Goal: Find specific page/section: Find specific page/section

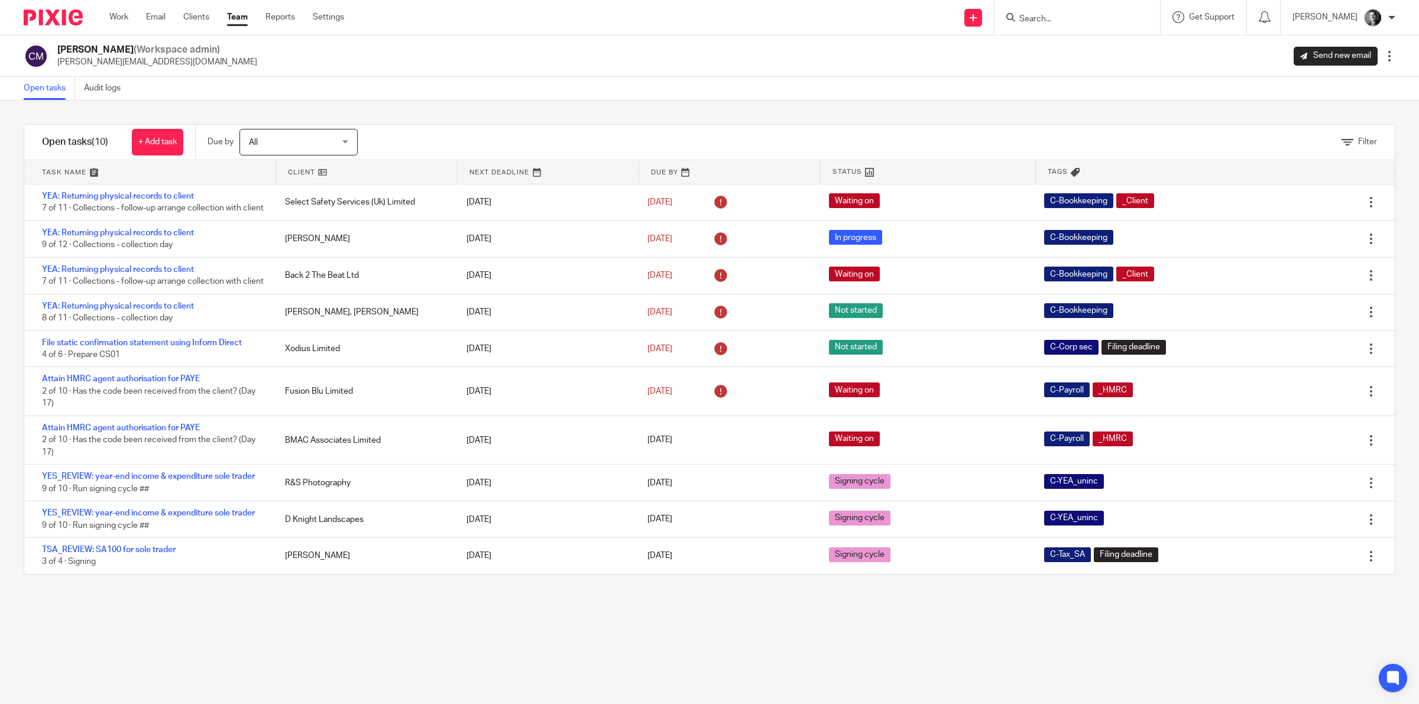
click at [235, 15] on link "Team" at bounding box center [237, 17] width 21 height 12
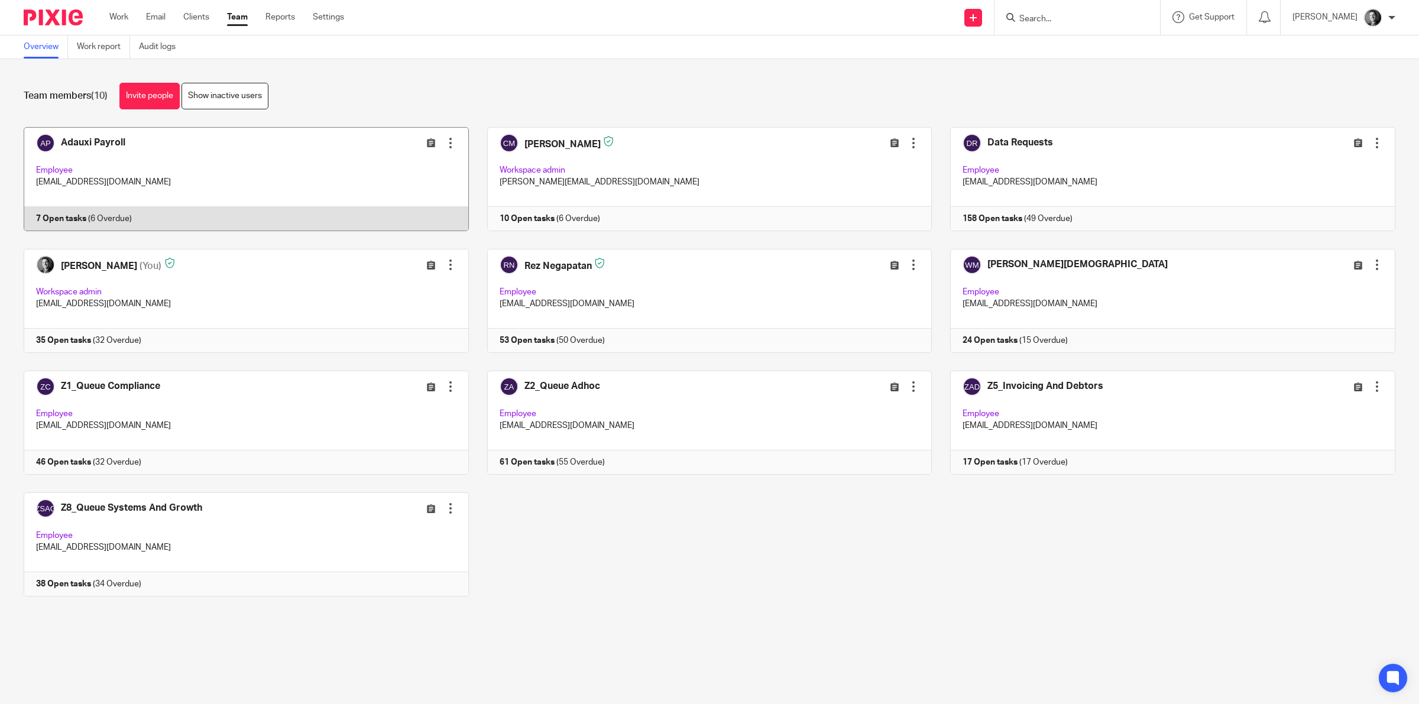
click at [163, 135] on link at bounding box center [237, 179] width 464 height 104
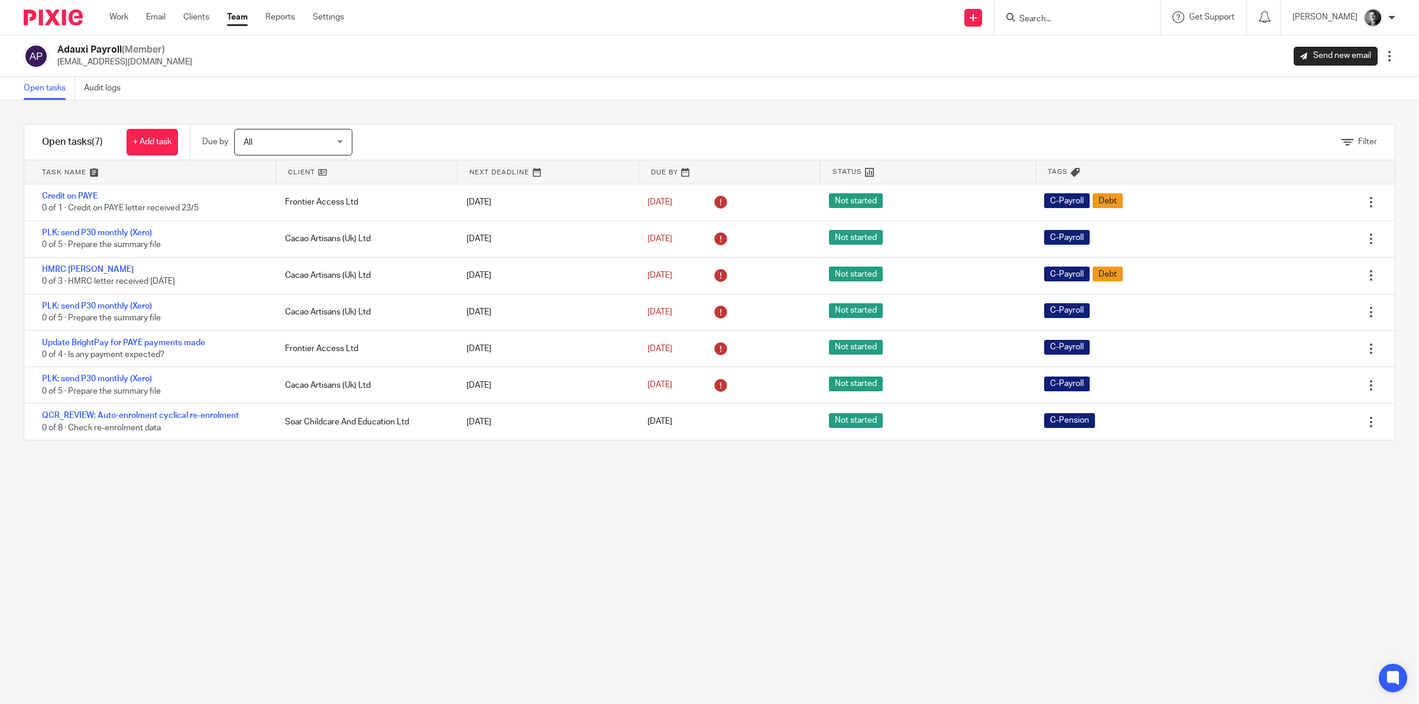
click at [1073, 15] on input "Search" at bounding box center [1071, 19] width 106 height 11
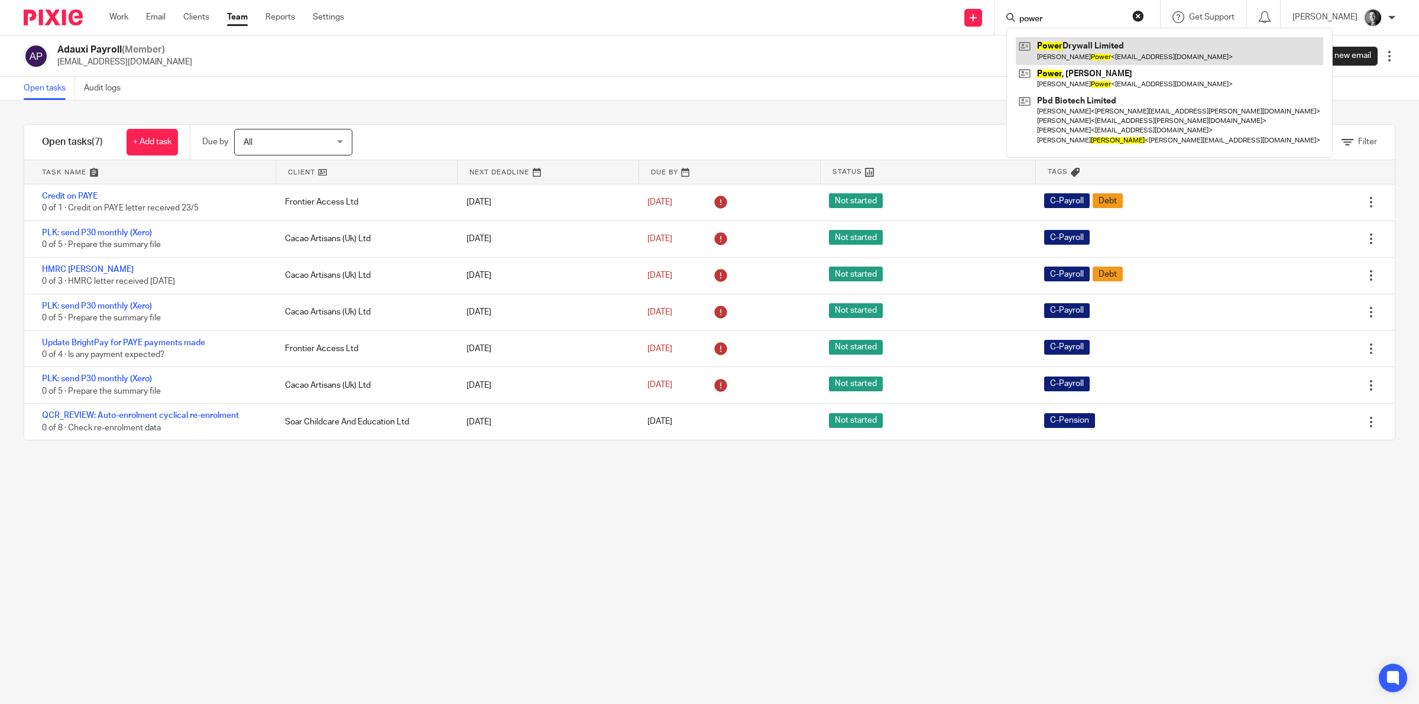
type input "power"
click at [1106, 52] on link at bounding box center [1170, 50] width 308 height 27
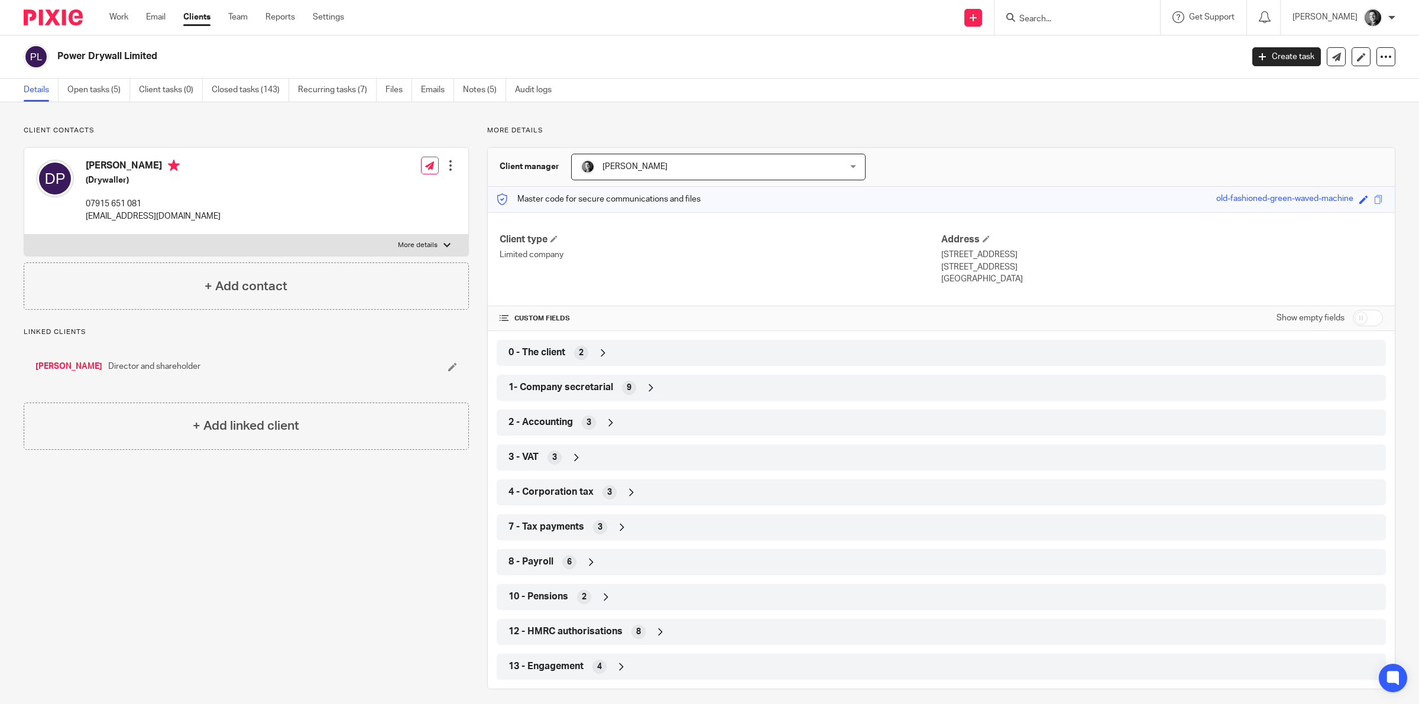
click at [548, 556] on span "8 - Payroll" at bounding box center [531, 562] width 45 height 12
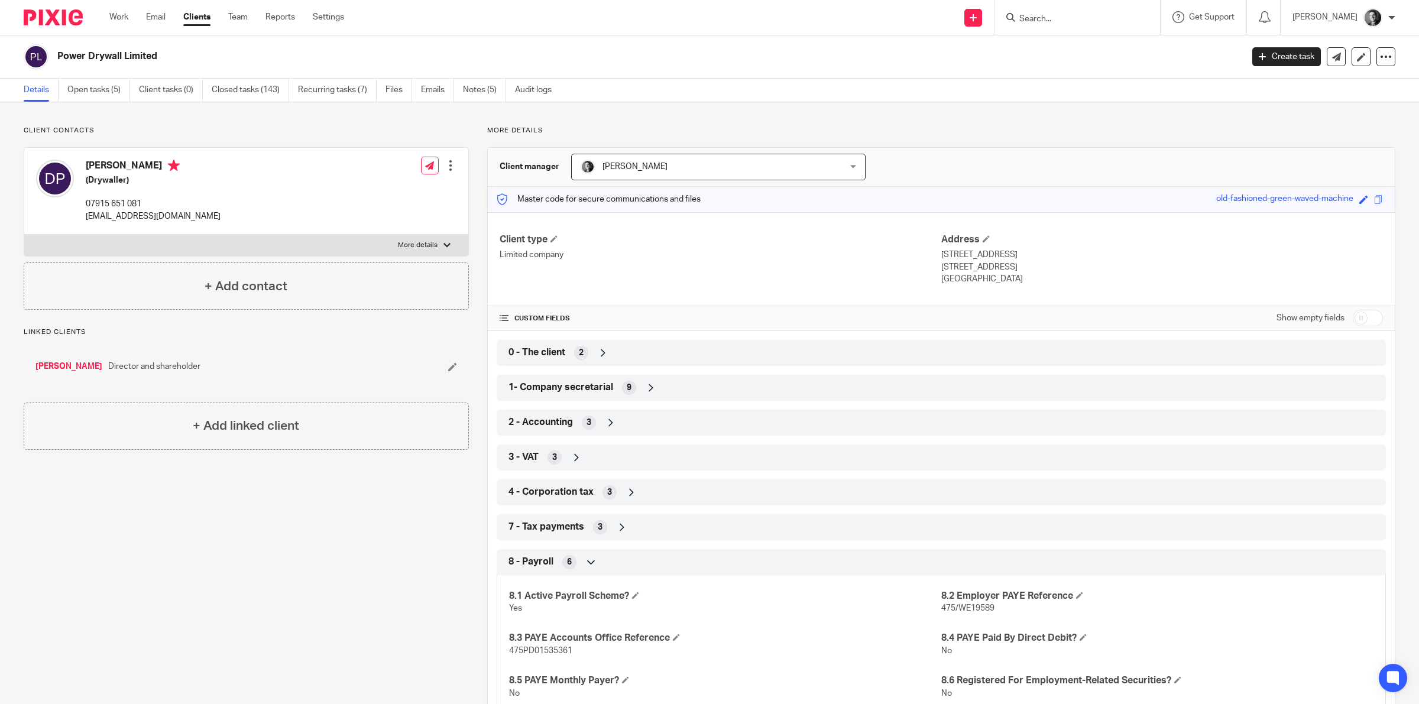
scroll to position [148, 0]
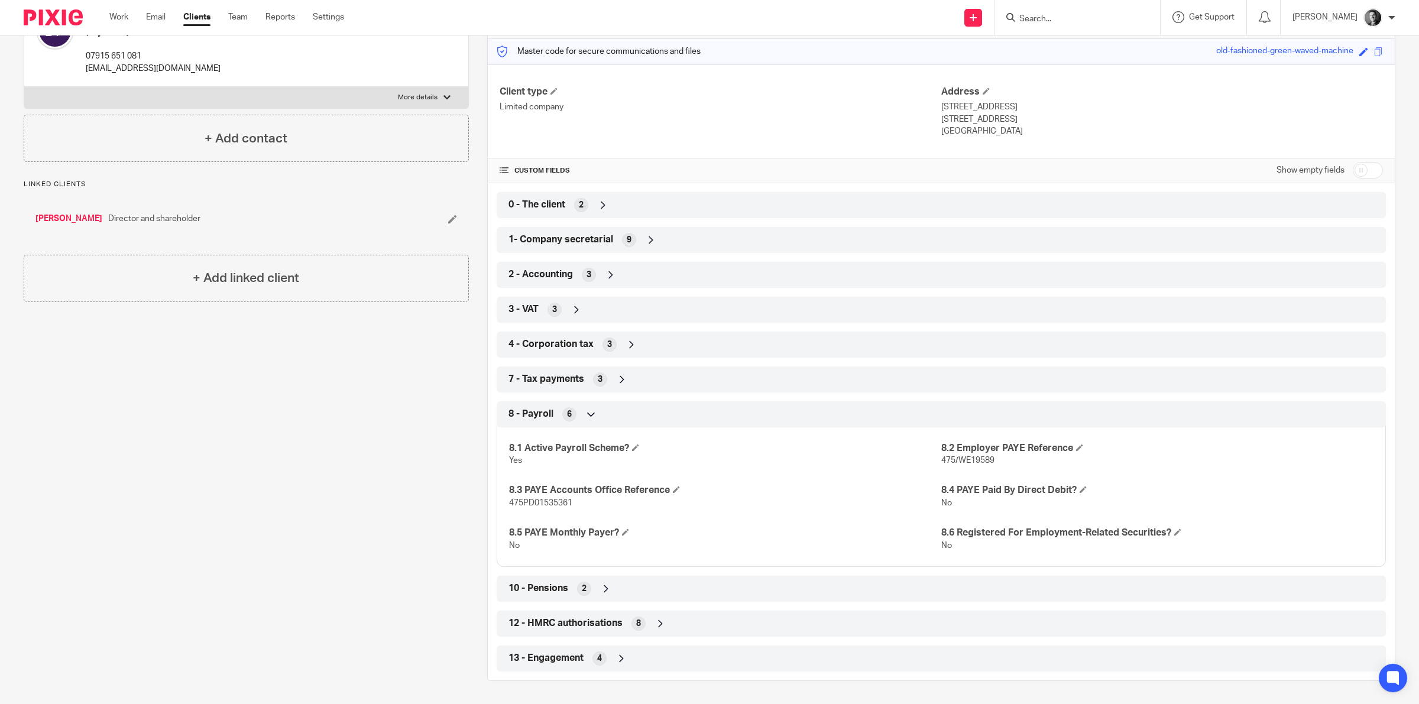
click at [626, 344] on icon at bounding box center [632, 345] width 12 height 12
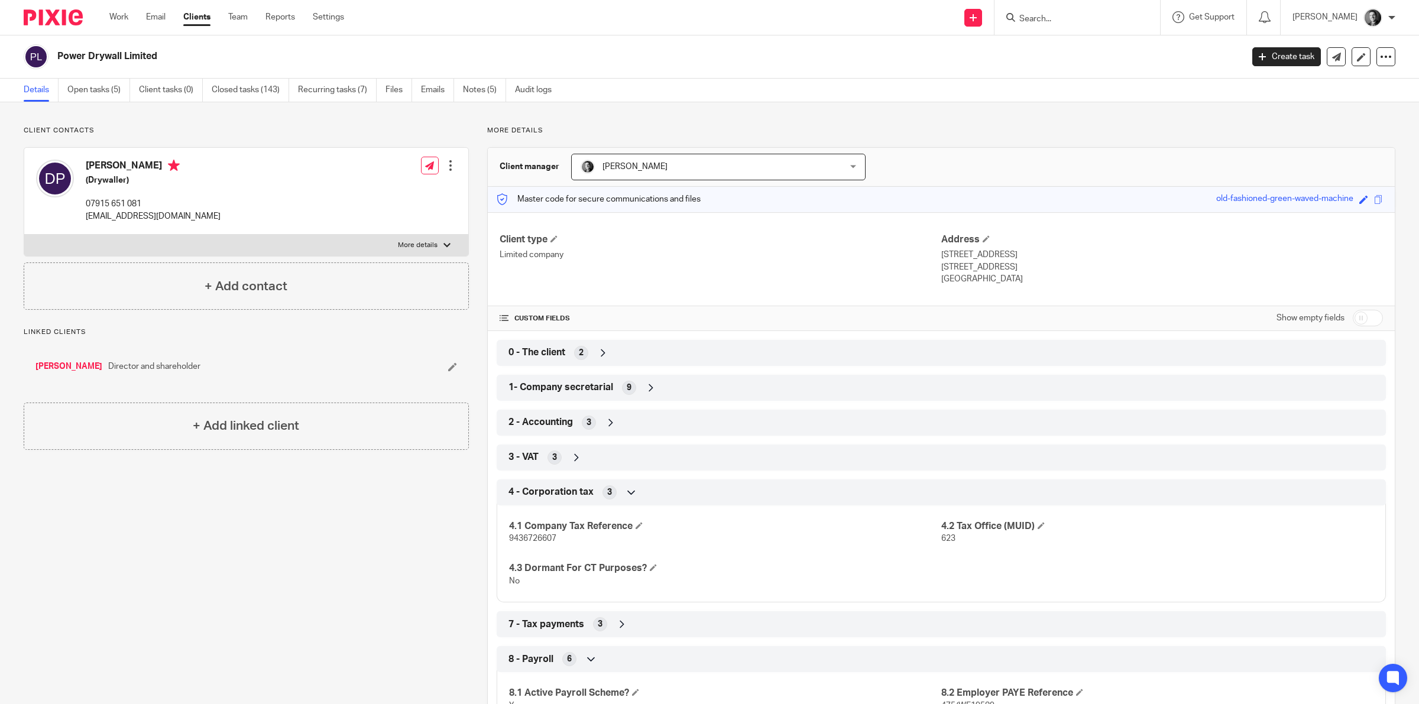
scroll to position [222, 0]
